Goal: Transaction & Acquisition: Purchase product/service

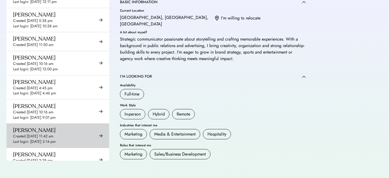
scroll to position [4765, 0]
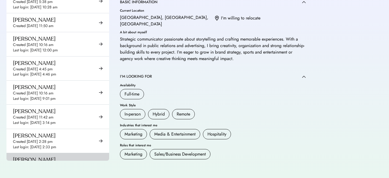
click at [69, 153] on div "Yelyzaveta Radionova Created Sep 24, 2025 1:49 pm Last login: Sep 24, 2025 1:50…" at bounding box center [57, 165] width 103 height 24
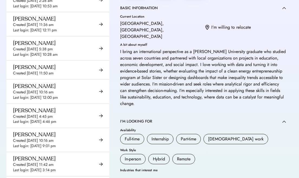
scroll to position [77, 0]
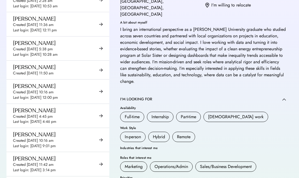
click at [209, 38] on div "I bring an international perspective as a Minerva University graduate who studi…" at bounding box center [203, 55] width 166 height 58
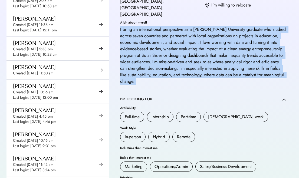
click at [209, 38] on div "I bring an international perspective as a Minerva University graduate who studi…" at bounding box center [203, 55] width 166 height 58
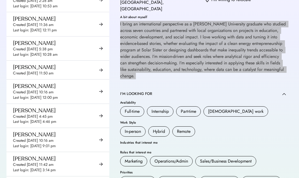
scroll to position [0, 0]
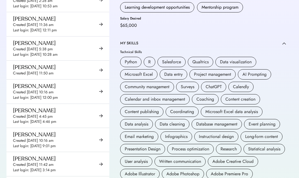
scroll to position [259, 0]
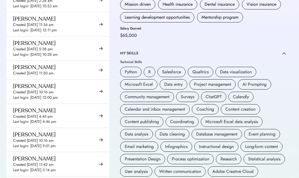
click at [230, 69] on div "Data visualization" at bounding box center [236, 72] width 32 height 6
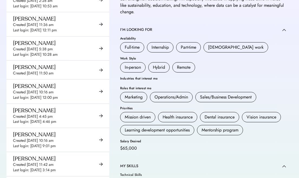
scroll to position [0, 0]
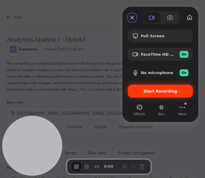
click at [159, 94] on div "Start Recording" at bounding box center [160, 91] width 65 height 13
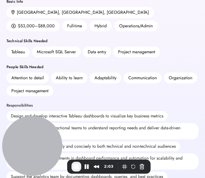
scroll to position [115, 0]
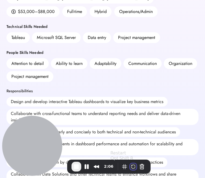
click at [134, 168] on button "Restart Recording" at bounding box center [133, 166] width 6 height 6
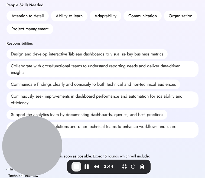
scroll to position [163, 0]
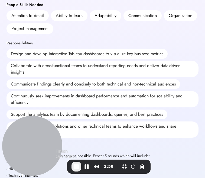
click at [77, 166] on span "End Recording" at bounding box center [76, 166] width 6 height 6
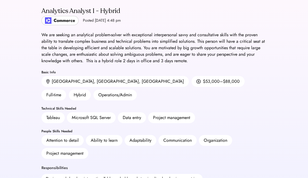
scroll to position [30, 0]
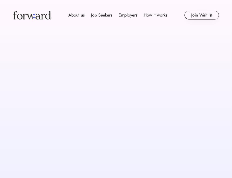
scroll to position [178, 0]
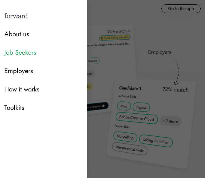
click at [25, 55] on div "Job Seekers" at bounding box center [43, 53] width 78 height 10
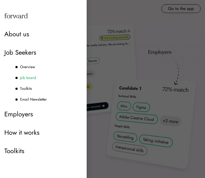
click at [27, 79] on div "Job board" at bounding box center [28, 78] width 16 height 6
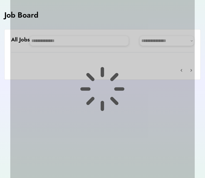
scroll to position [21, 0]
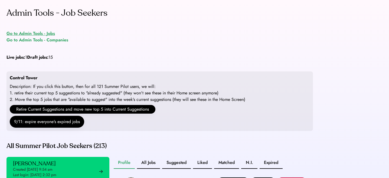
click at [44, 33] on div "Go to Admin Tools - Jobs" at bounding box center [30, 33] width 48 height 6
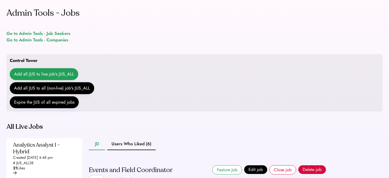
scroll to position [52, 0]
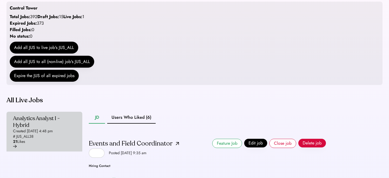
click at [58, 151] on div "Analytics Analyst I - Hybrid Created Sep 5, 2025 4:48 pm # JUS_ALL38 21 Likes" at bounding box center [44, 132] width 76 height 40
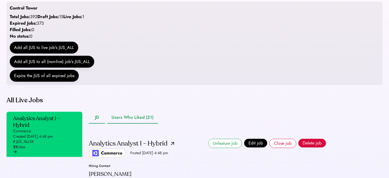
click at [130, 124] on button "Users Who Liked (21)" at bounding box center [132, 118] width 51 height 12
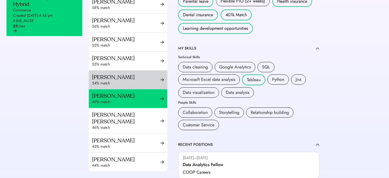
scroll to position [303, 0]
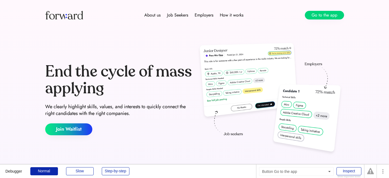
click at [336, 13] on button "Go to the app" at bounding box center [324, 15] width 39 height 9
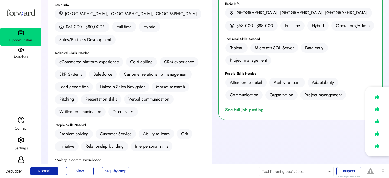
scroll to position [142, 0]
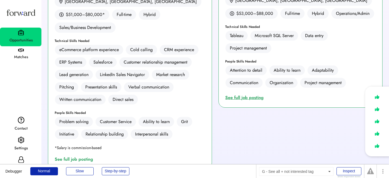
click at [239, 100] on div "See full job posting" at bounding box center [245, 97] width 41 height 6
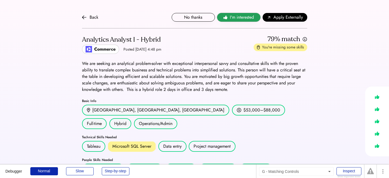
click at [234, 19] on span "I'm interested" at bounding box center [242, 17] width 24 height 6
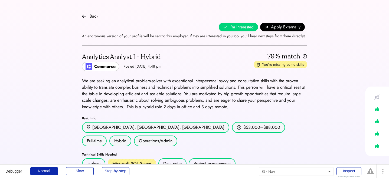
click at [92, 16] on div "Back" at bounding box center [94, 16] width 9 height 6
